Goal: Transaction & Acquisition: Register for event/course

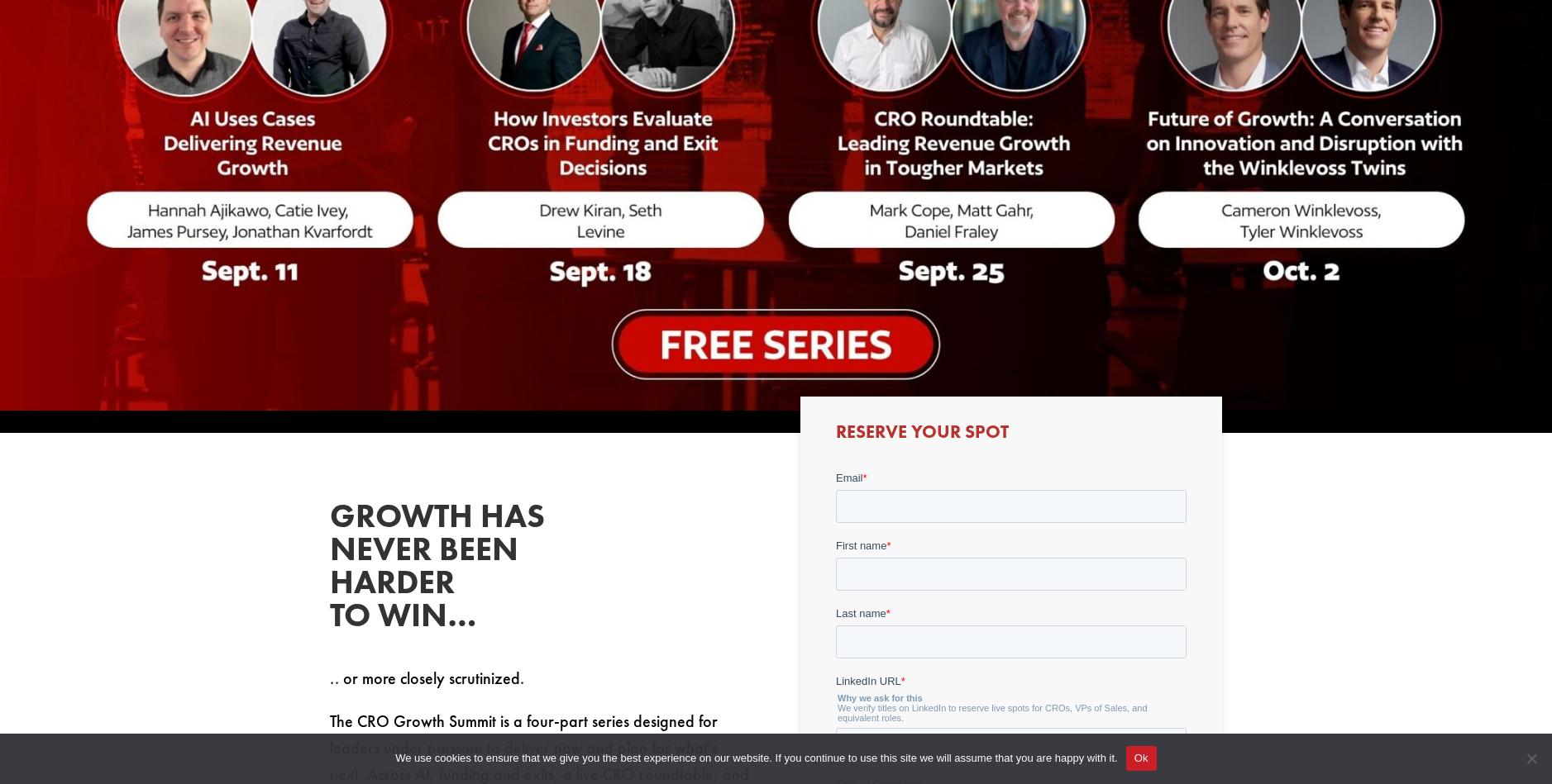
scroll to position [578, 0]
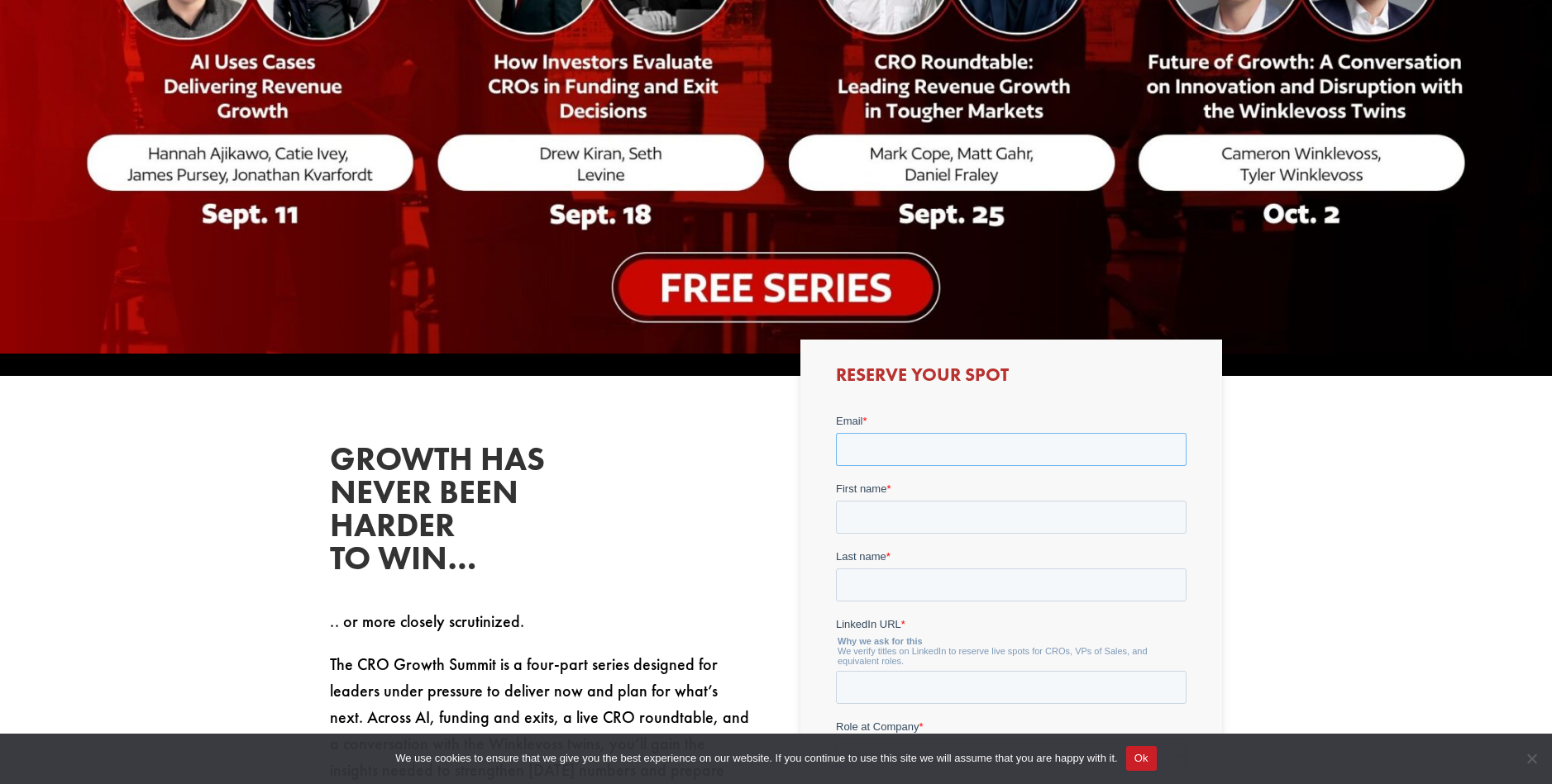
click at [909, 445] on input "Email *" at bounding box center [1011, 449] width 350 height 33
type input "[EMAIL_ADDRESS][PERSON_NAME][DOMAIN_NAME]"
type input "[PERSON_NAME]"
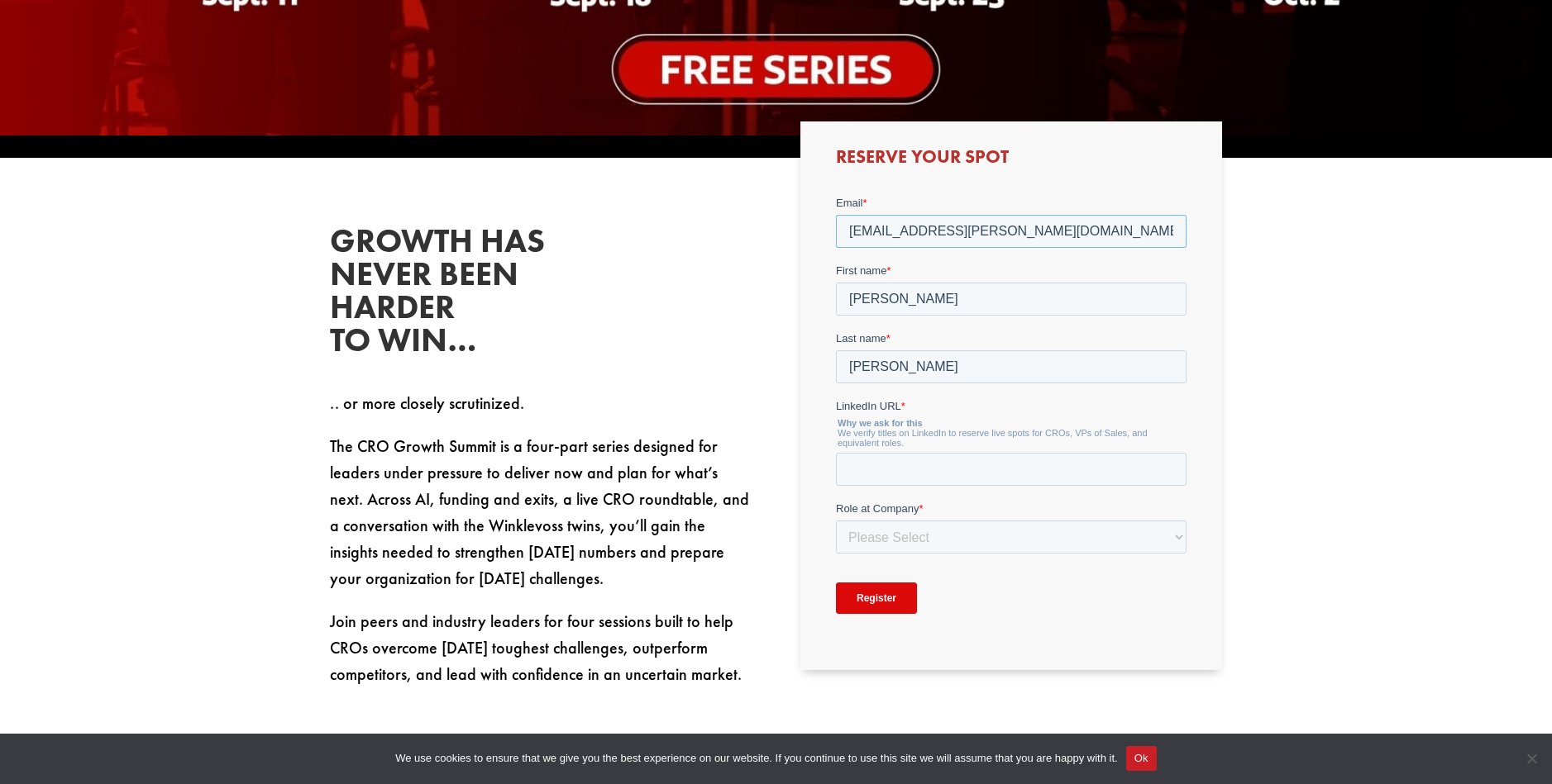
scroll to position [826, 0]
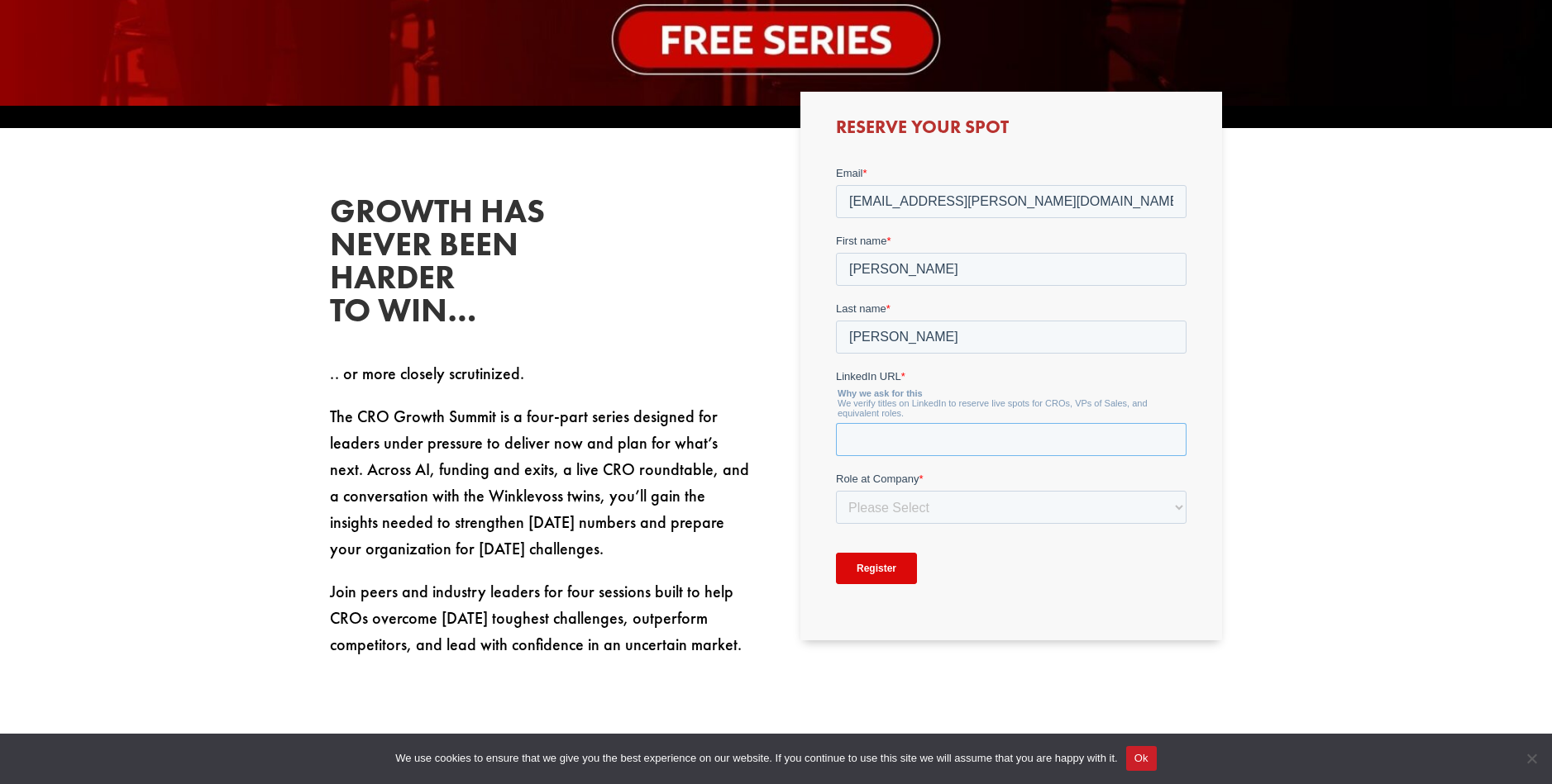
click at [875, 440] on input "LinkedIn URL *" at bounding box center [1011, 439] width 350 height 33
click at [921, 428] on input "LinkedIn URL *" at bounding box center [1011, 439] width 350 height 33
click at [936, 433] on input "LinkedIn URL *" at bounding box center [1011, 439] width 350 height 33
paste input "[URL][DOMAIN_NAME]"
type input "[URL][DOMAIN_NAME]"
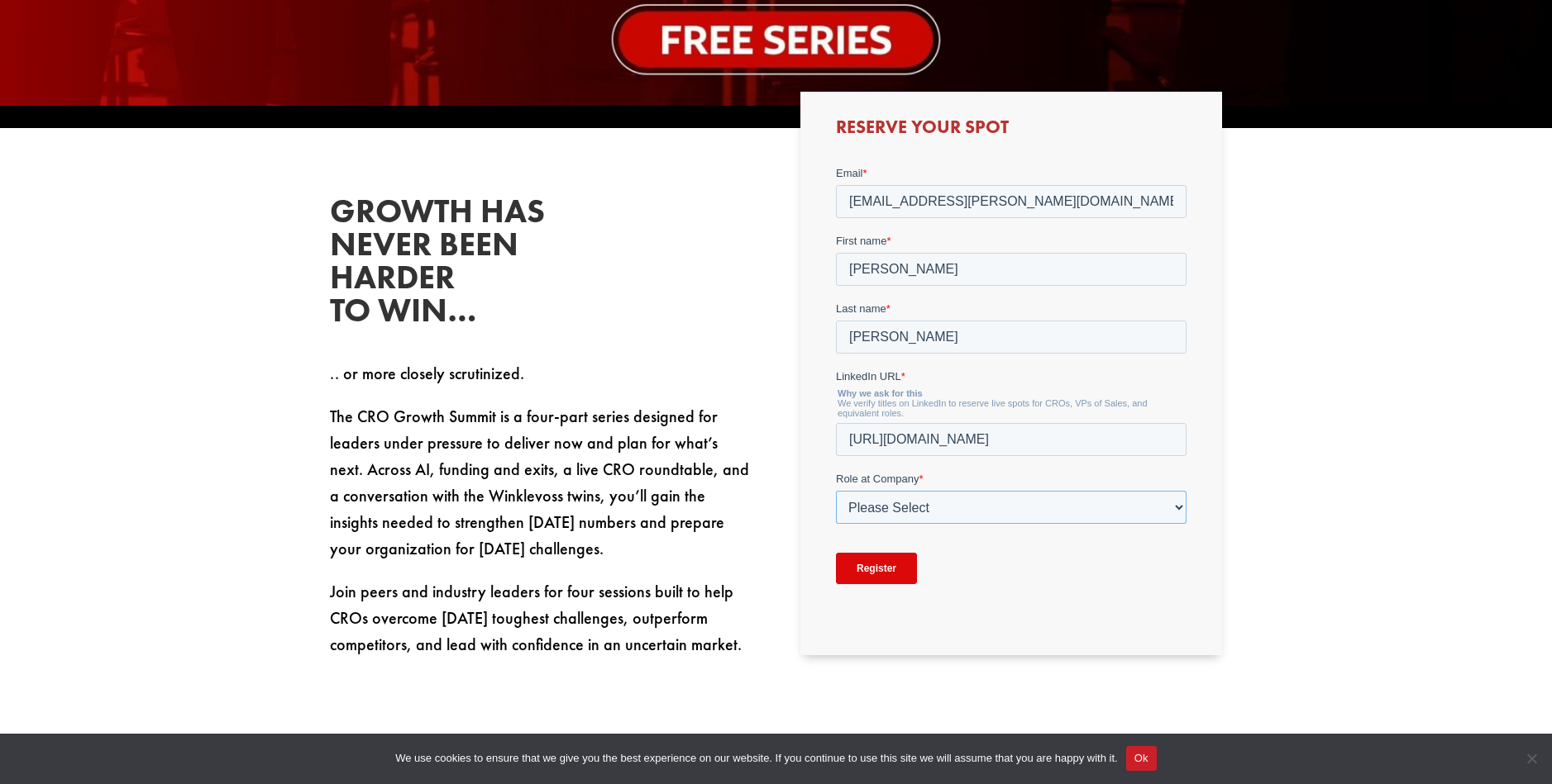
drag, startPoint x: 1174, startPoint y: 495, endPoint x: 1105, endPoint y: 526, distance: 75.6
click at [1168, 503] on select "Please Select C-Level (CRO, CSO, etc) Senior Leadership (VP of Sales, VP of Ena…" at bounding box center [1011, 506] width 350 height 33
select select "C-Level (CRO, CSO, etc)"
click at [836, 491] on select "Please Select C-Level (CRO, CSO, etc) Senior Leadership (VP of Sales, VP of Ena…" at bounding box center [1011, 506] width 350 height 33
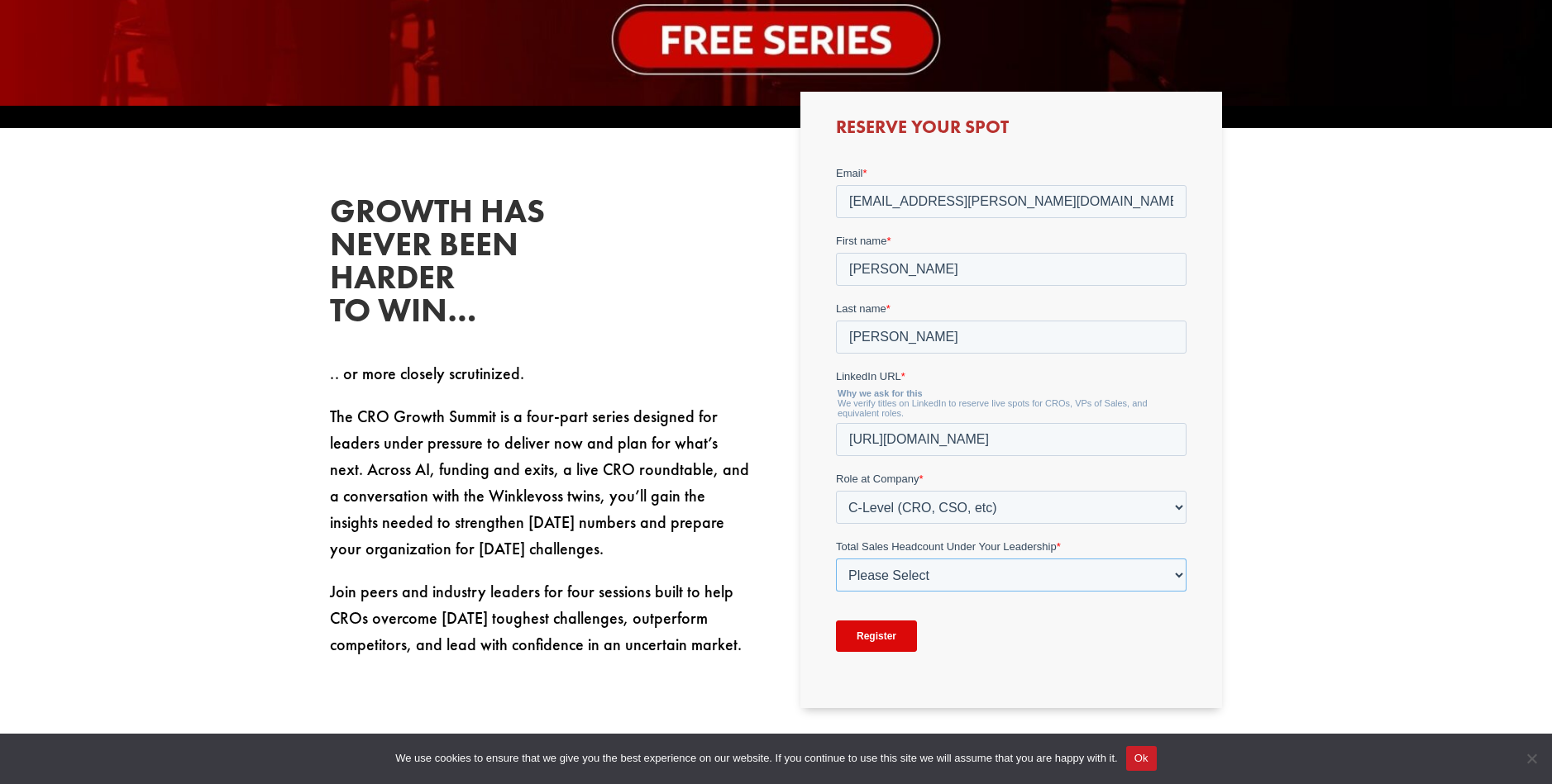
click at [1181, 576] on select "Please Select Just Me 1-9 [PHONE_NUMBER] [PHONE_NUMBER]+" at bounding box center [1011, 575] width 350 height 33
select select "10-19"
click at [836, 559] on select "Please Select Just Me 1-9 [PHONE_NUMBER] [PHONE_NUMBER]+" at bounding box center [1011, 575] width 350 height 33
click at [891, 636] on input "Register" at bounding box center [876, 636] width 81 height 32
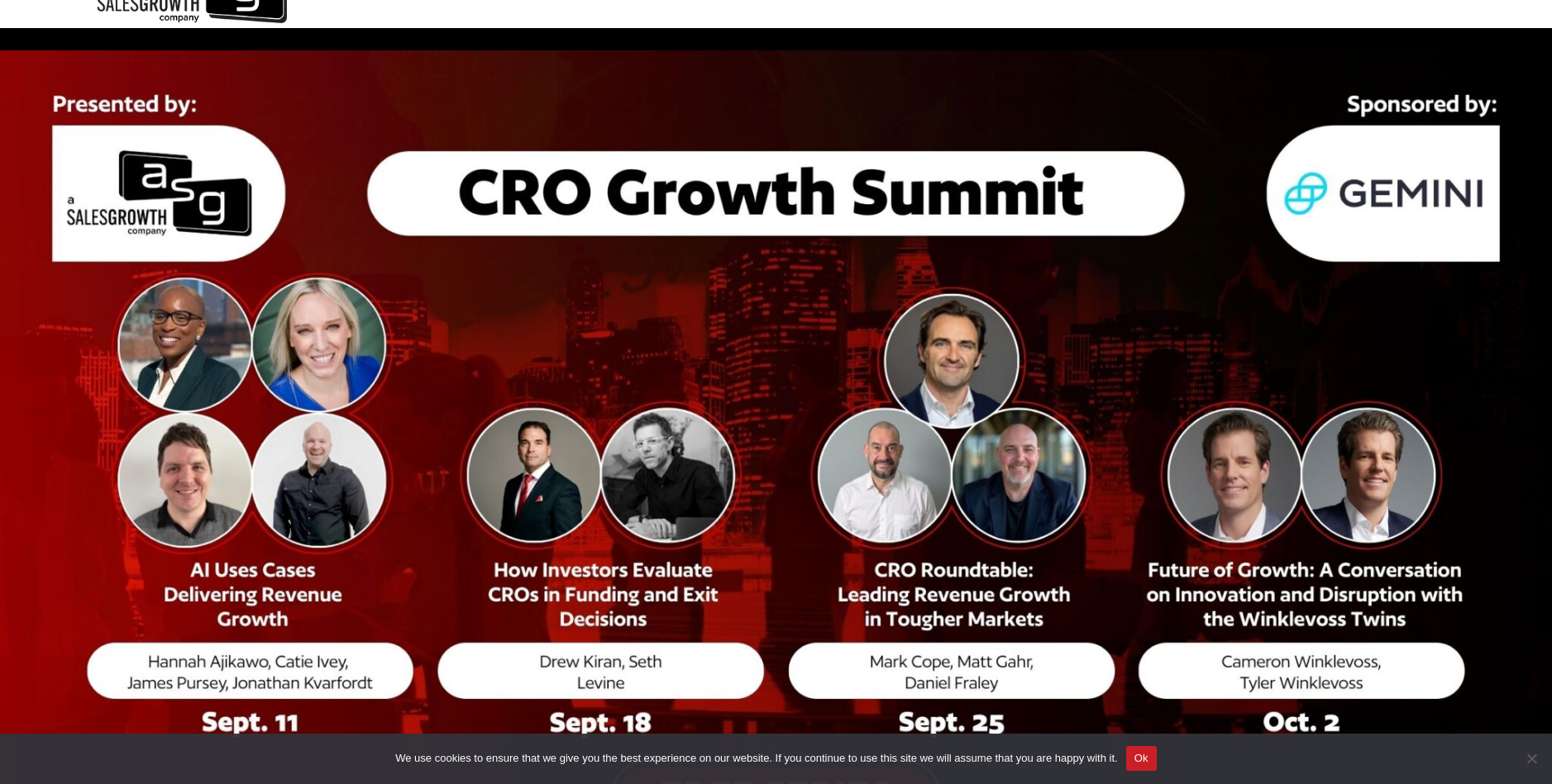
scroll to position [0, 0]
